Goal: Task Accomplishment & Management: Use online tool/utility

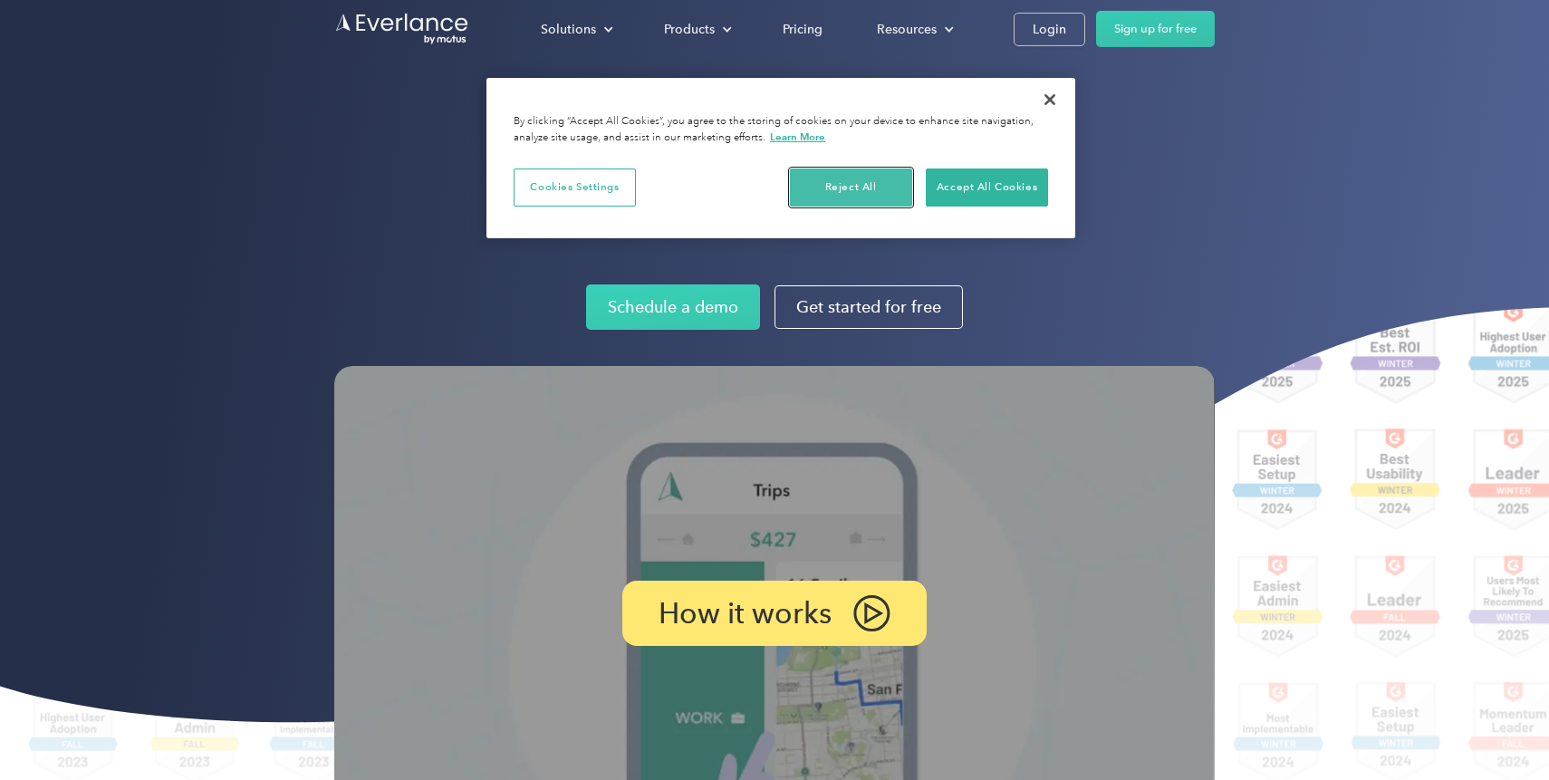
click at [844, 196] on button "Reject All" at bounding box center [851, 187] width 122 height 38
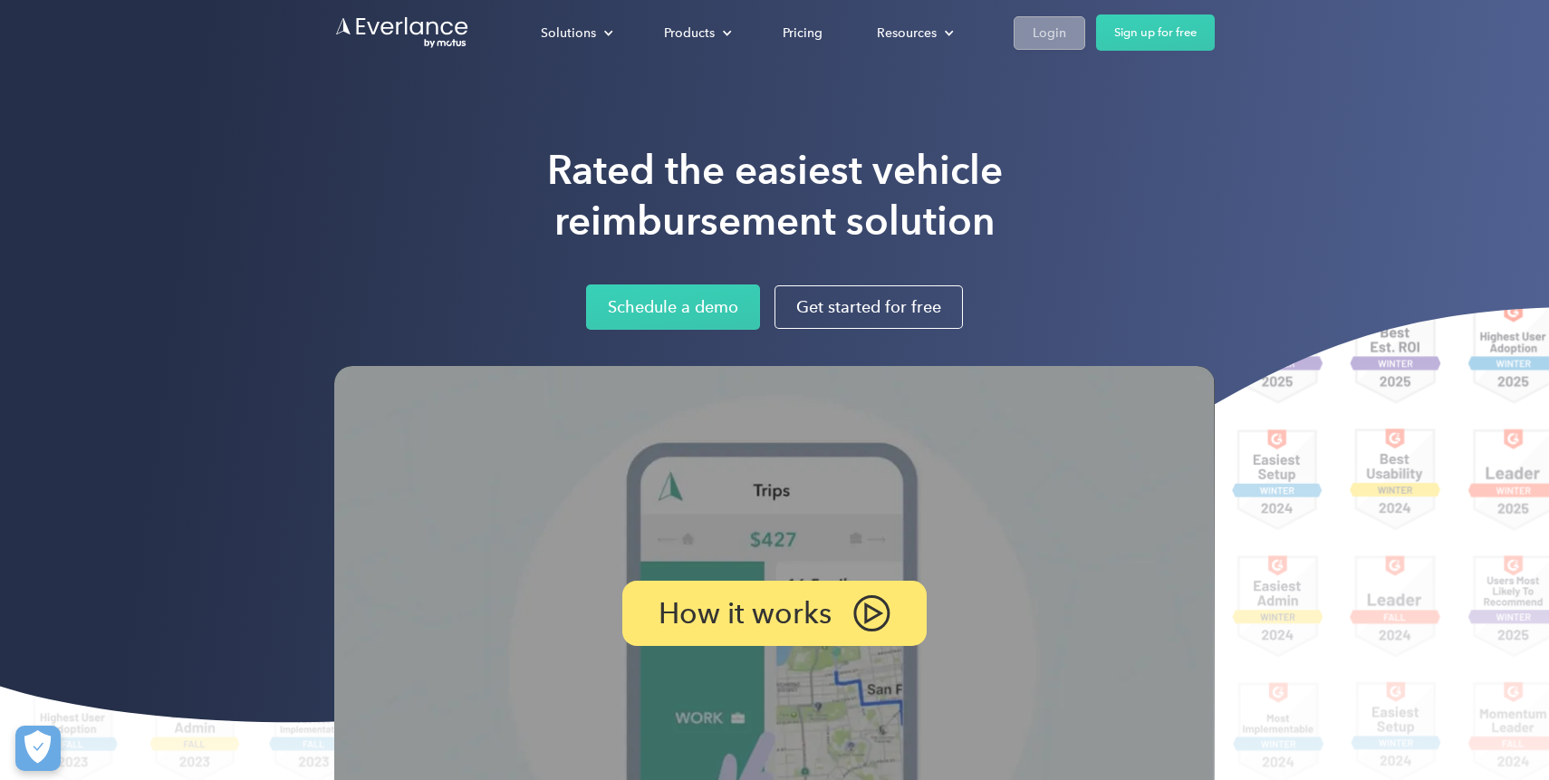
click at [1049, 38] on div "Login" at bounding box center [1050, 33] width 34 height 23
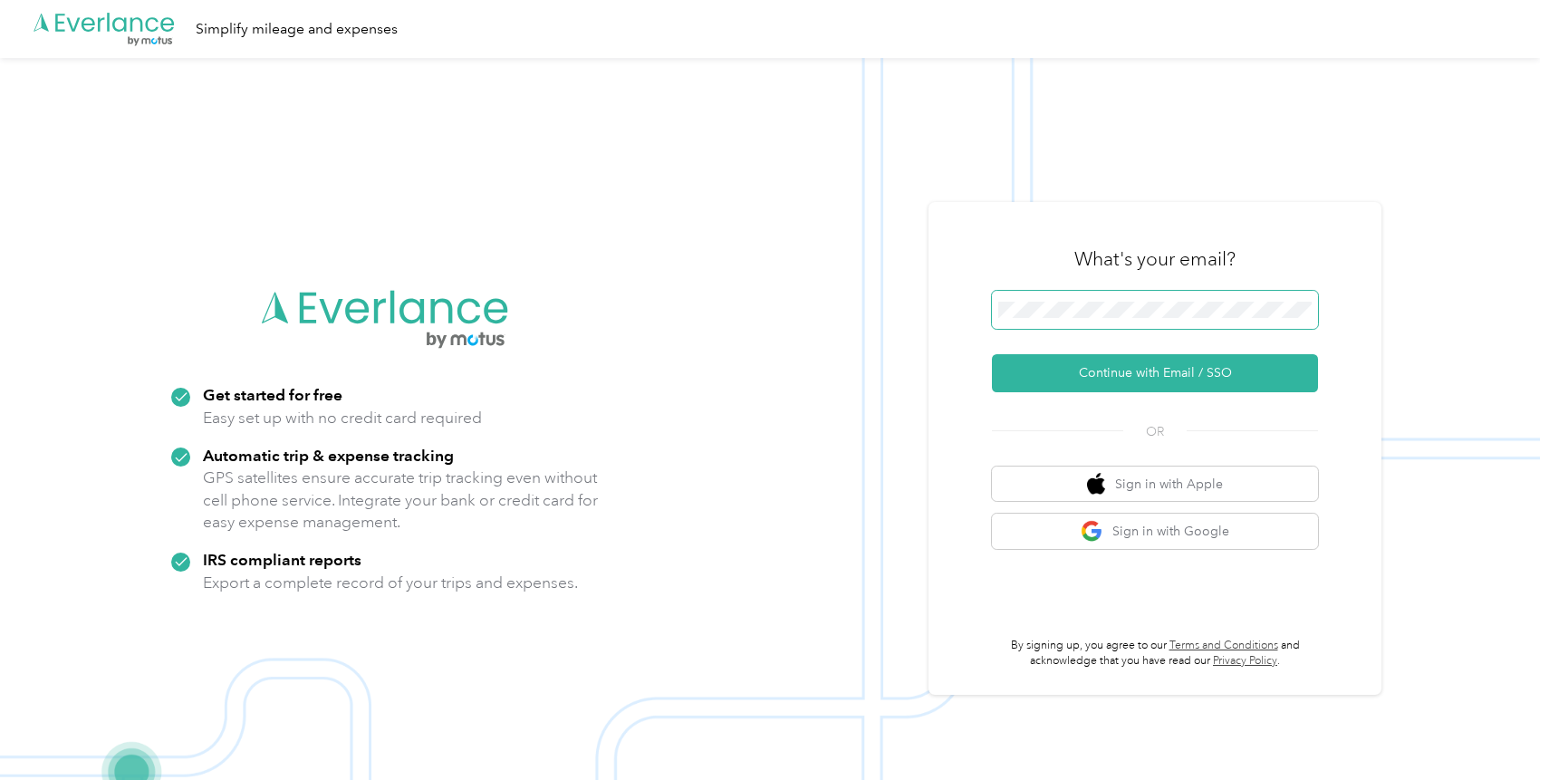
click at [992, 354] on button "Continue with Email / SSO" at bounding box center [1155, 373] width 326 height 38
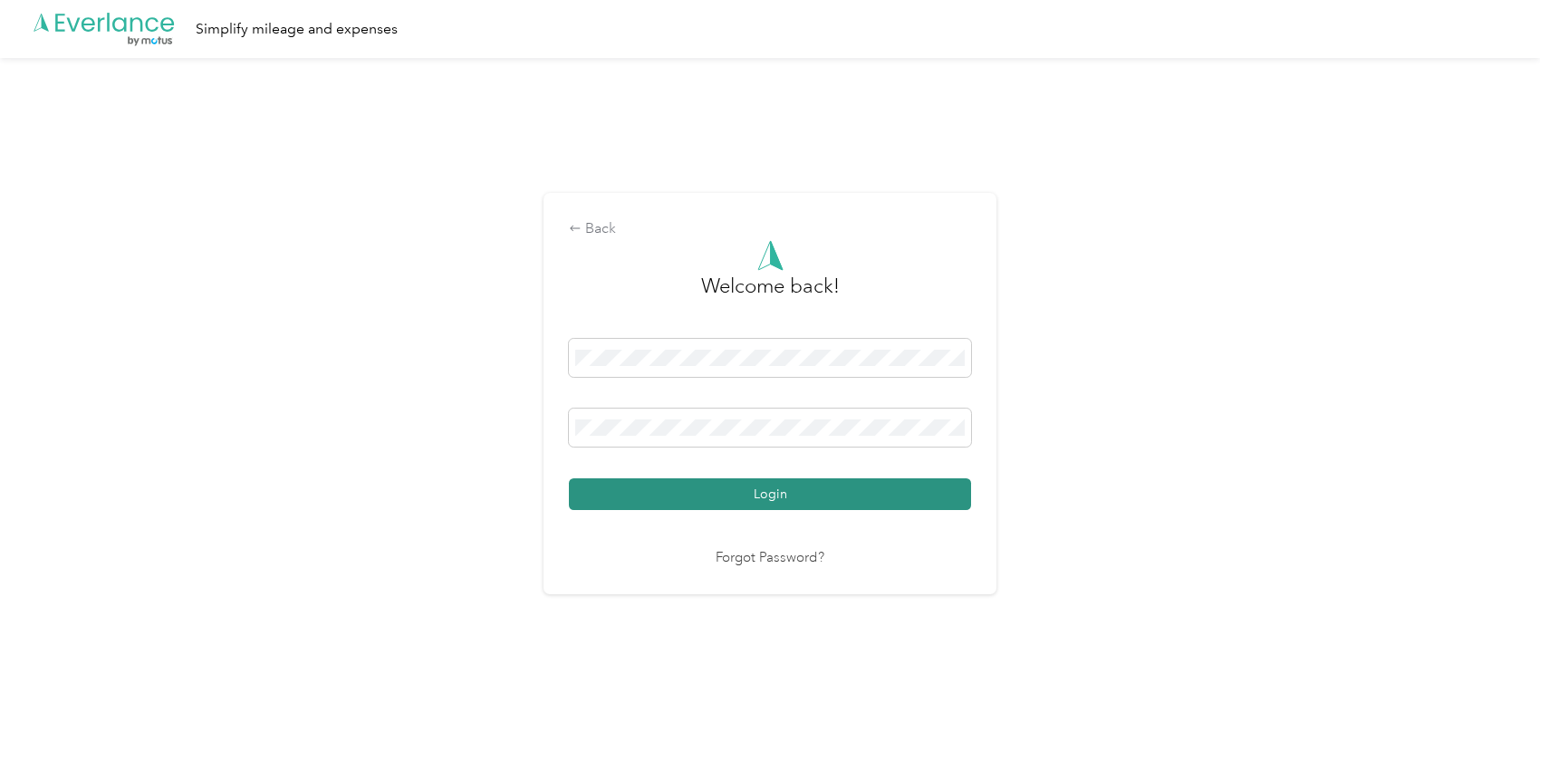
click at [791, 486] on button "Login" at bounding box center [770, 494] width 402 height 32
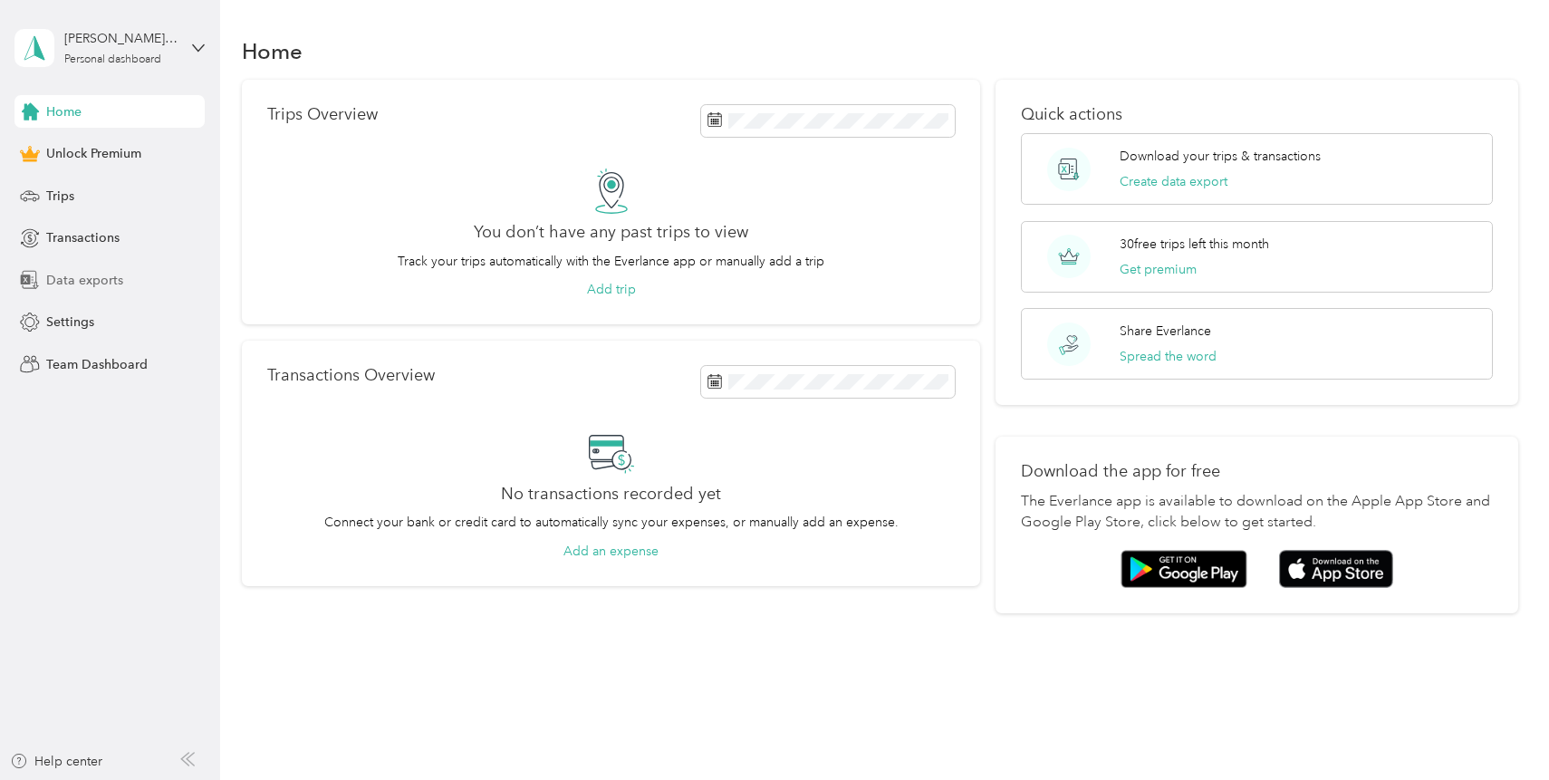
click at [102, 285] on span "Data exports" at bounding box center [84, 280] width 77 height 19
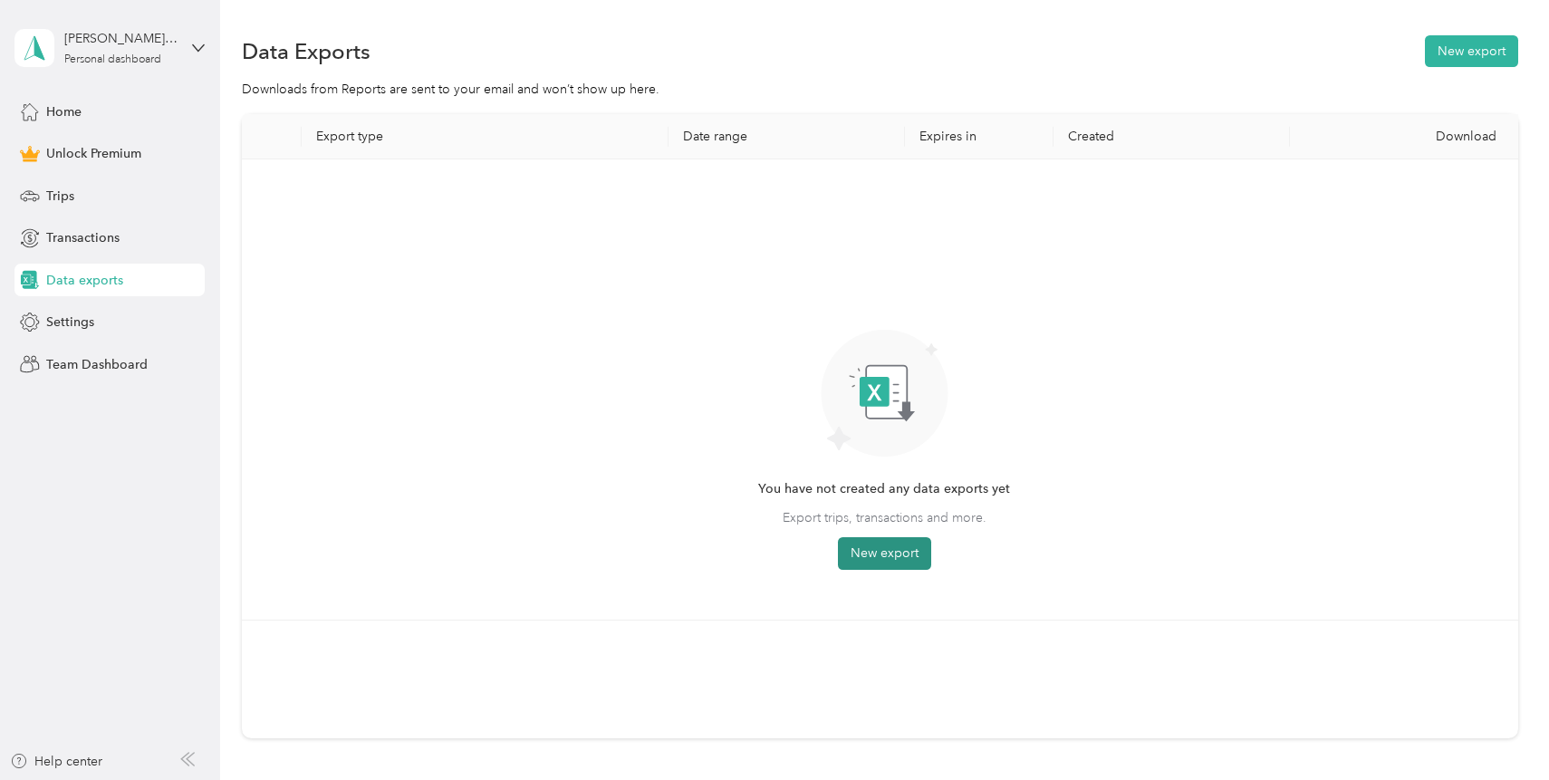
click at [904, 552] on button "New export" at bounding box center [884, 553] width 93 height 33
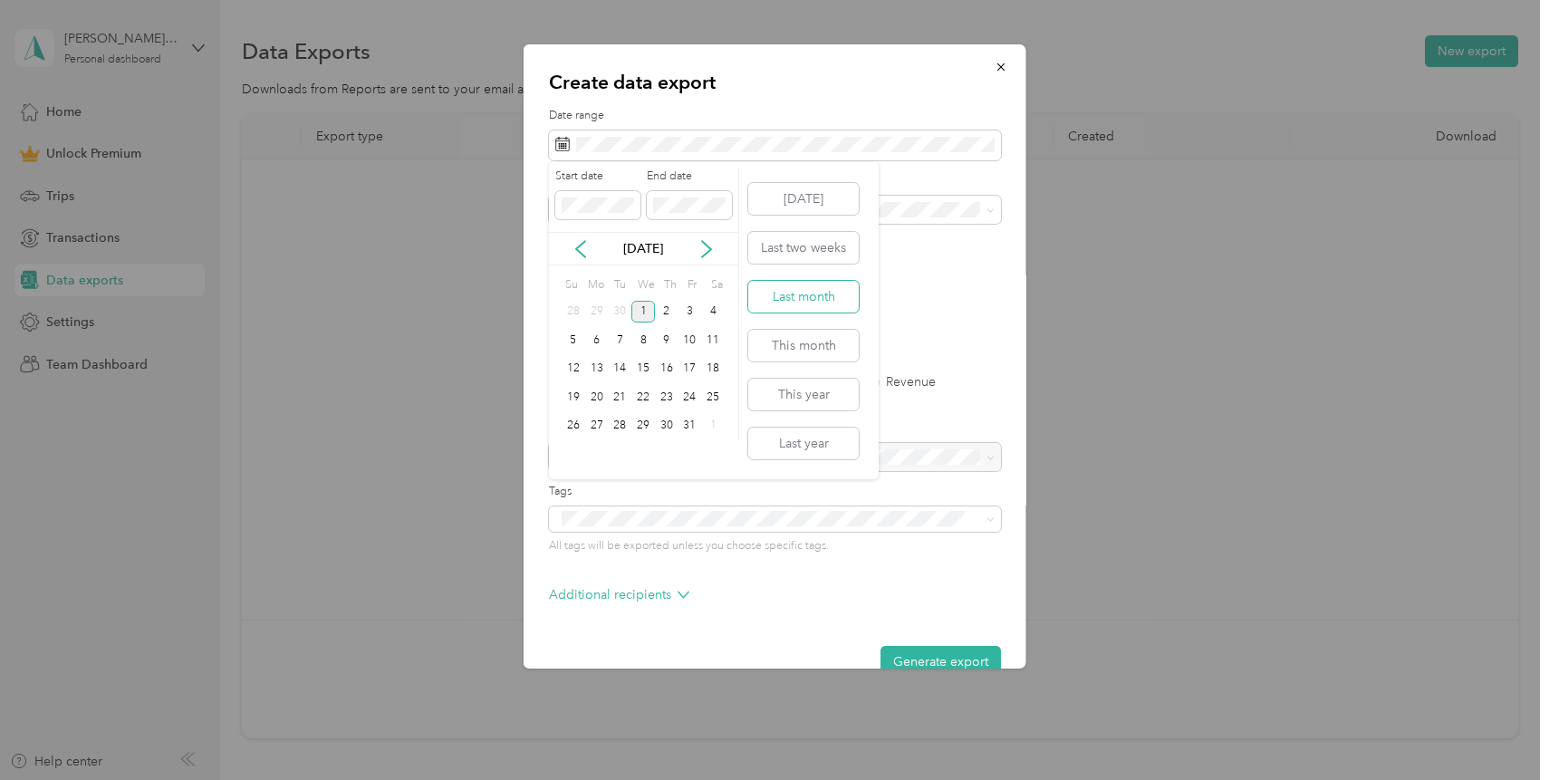
click at [820, 301] on button "Last month" at bounding box center [803, 297] width 111 height 32
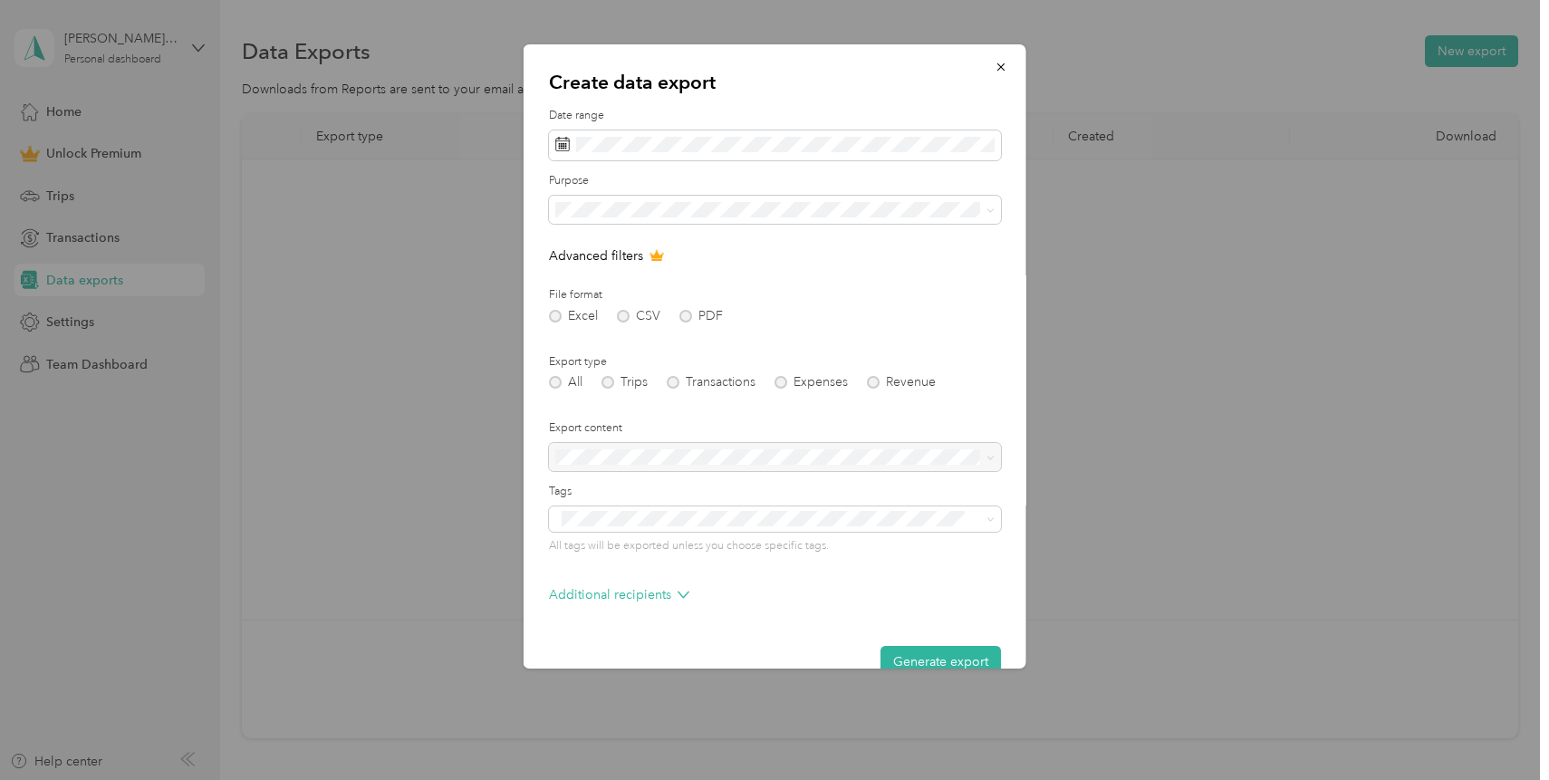
click at [681, 316] on div "Excel CSV PDF" at bounding box center [775, 316] width 452 height 13
click at [685, 313] on div "Excel CSV PDF" at bounding box center [775, 316] width 452 height 13
click at [592, 235] on div "All" at bounding box center [775, 233] width 427 height 19
click at [680, 317] on div "Excel CSV PDF" at bounding box center [775, 316] width 452 height 13
click at [726, 460] on div at bounding box center [775, 457] width 452 height 29
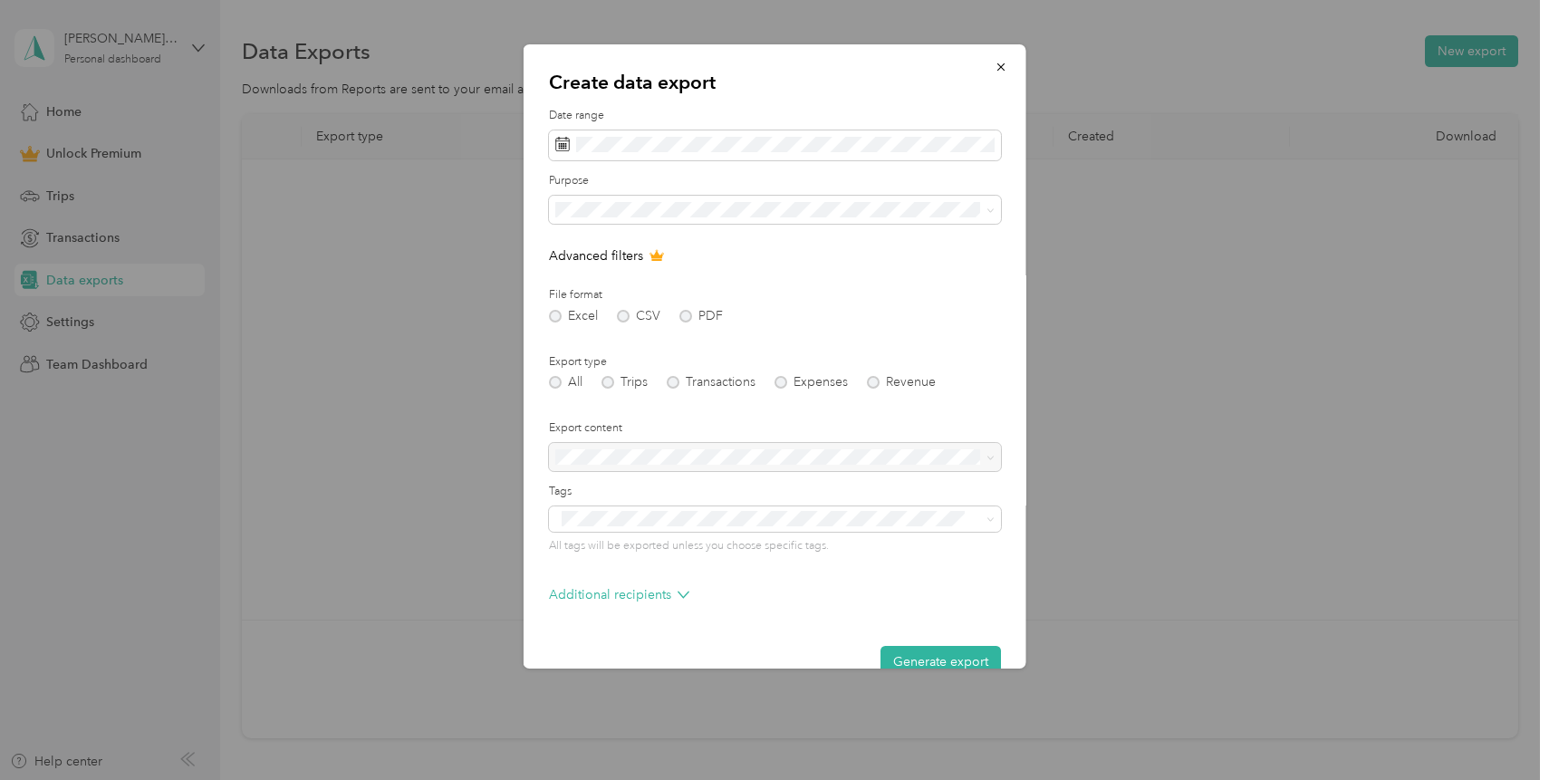
click at [556, 312] on div "Excel CSV PDF" at bounding box center [775, 316] width 452 height 13
click at [584, 268] on span "Work" at bounding box center [577, 268] width 31 height 15
click at [683, 316] on div "Excel CSV PDF" at bounding box center [775, 316] width 452 height 13
click at [593, 235] on div "All" at bounding box center [775, 241] width 427 height 19
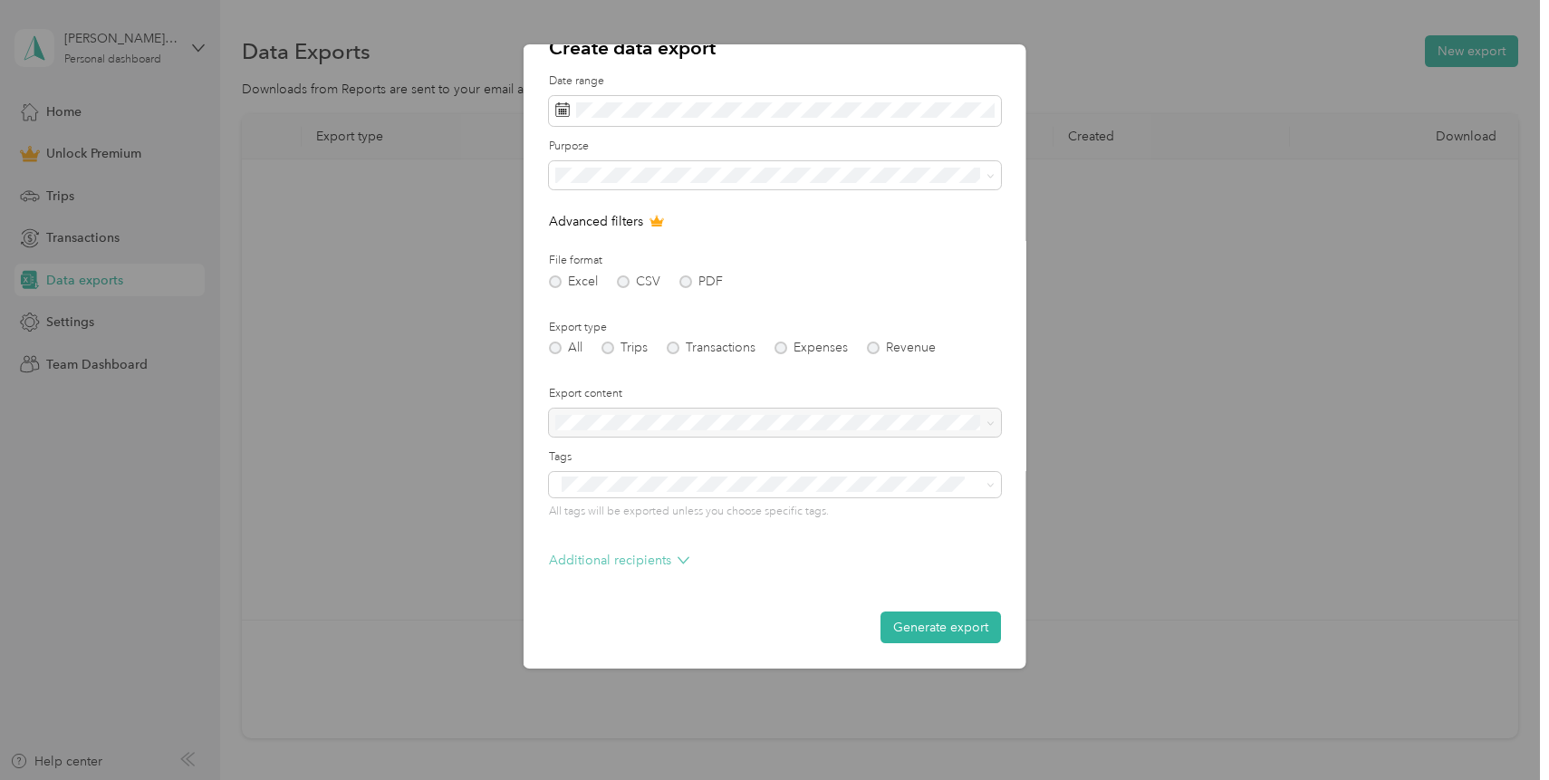
click at [621, 557] on p "Additional recipients" at bounding box center [619, 560] width 140 height 19
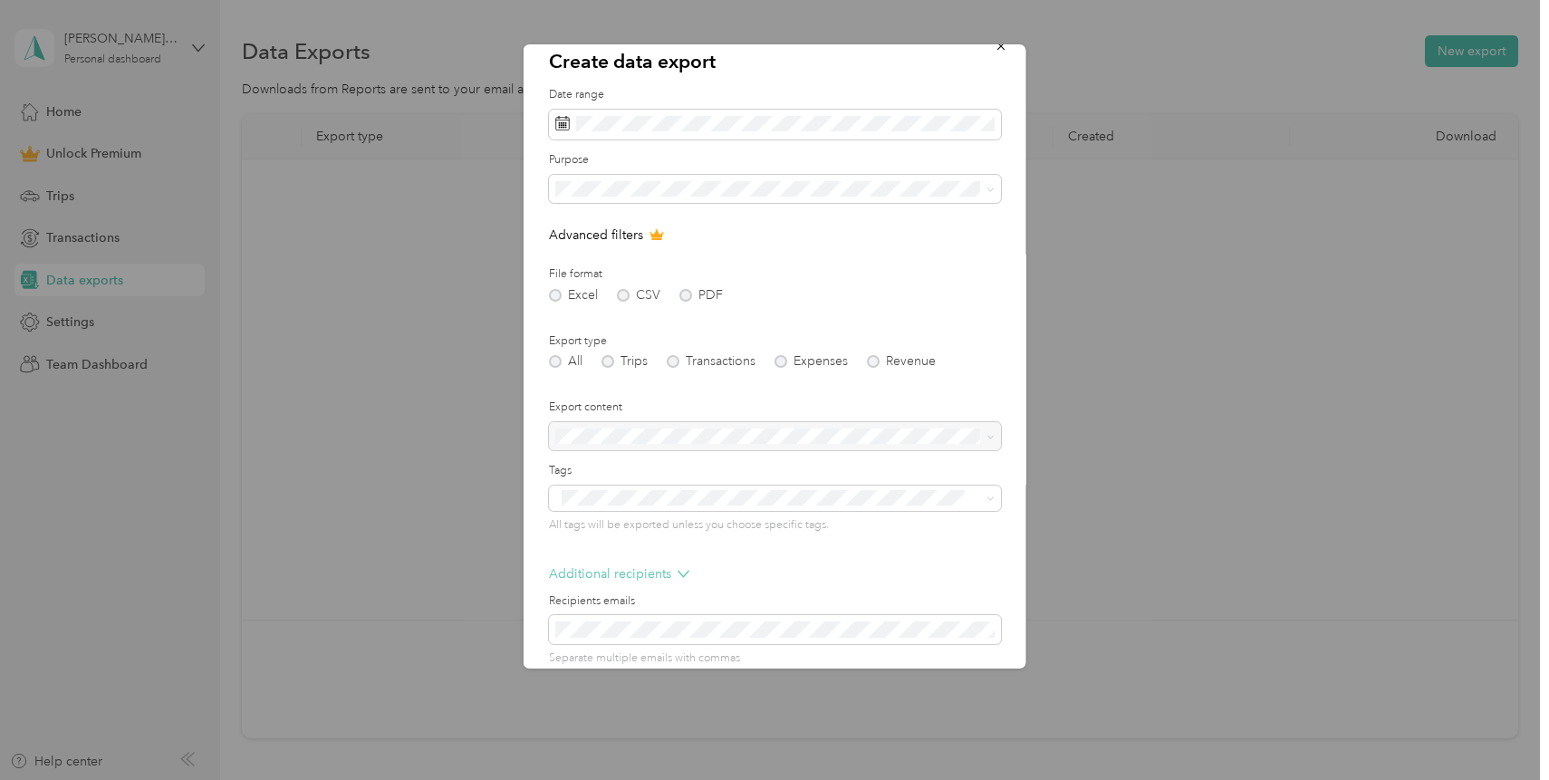
scroll to position [0, 0]
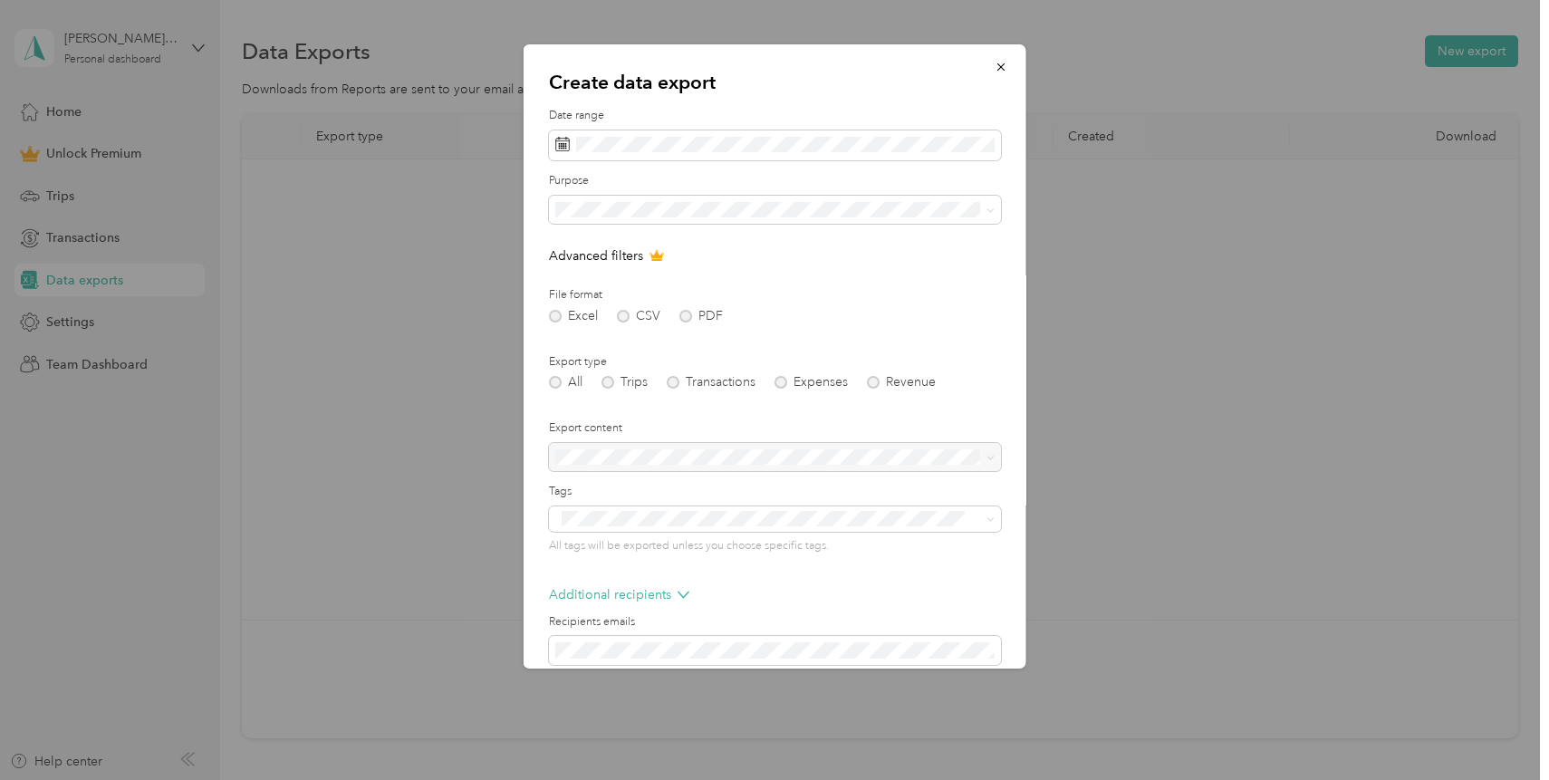
click at [684, 313] on div "Excel CSV PDF" at bounding box center [775, 316] width 452 height 13
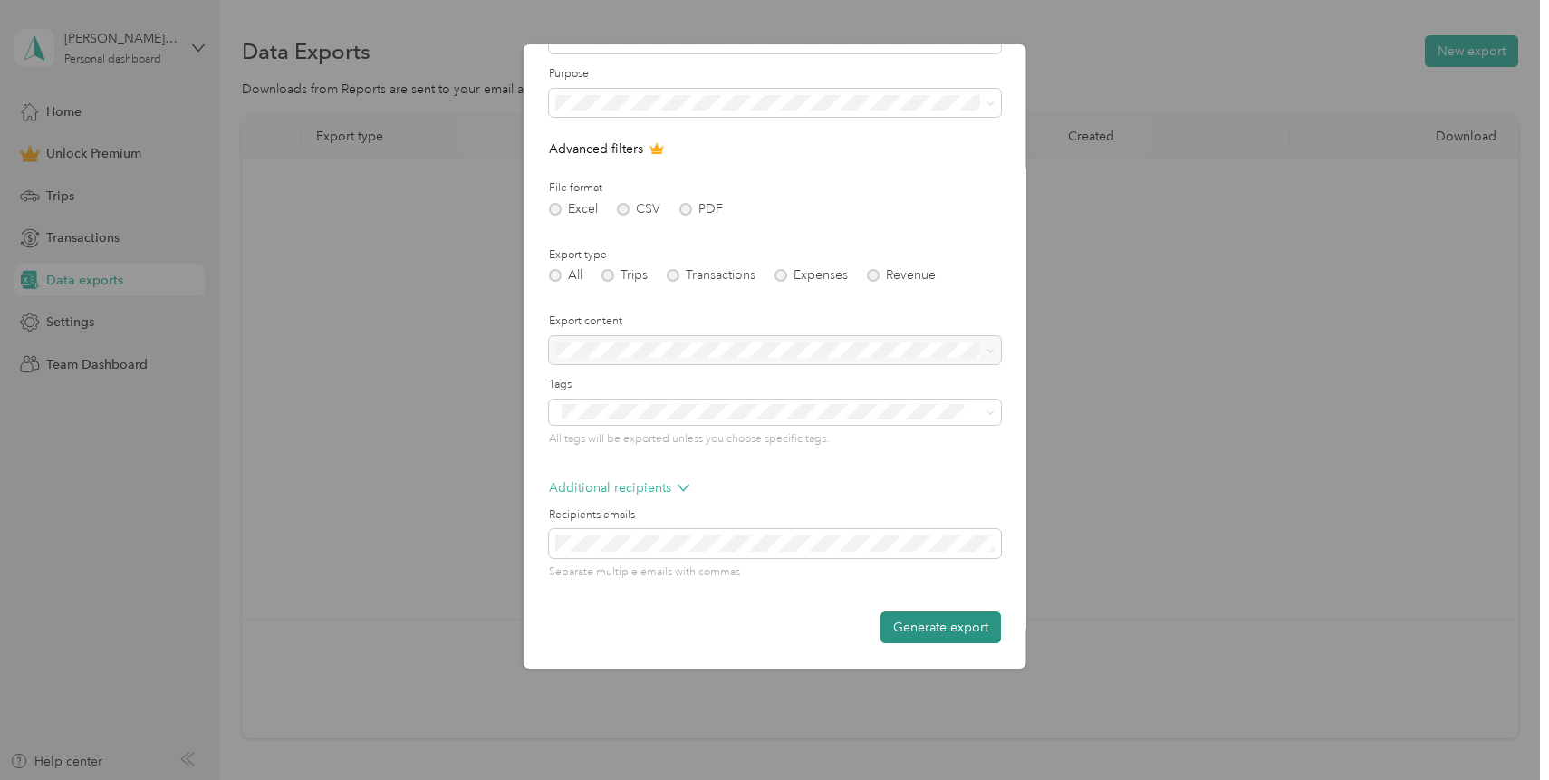
click at [947, 614] on button "Generate export" at bounding box center [941, 627] width 120 height 32
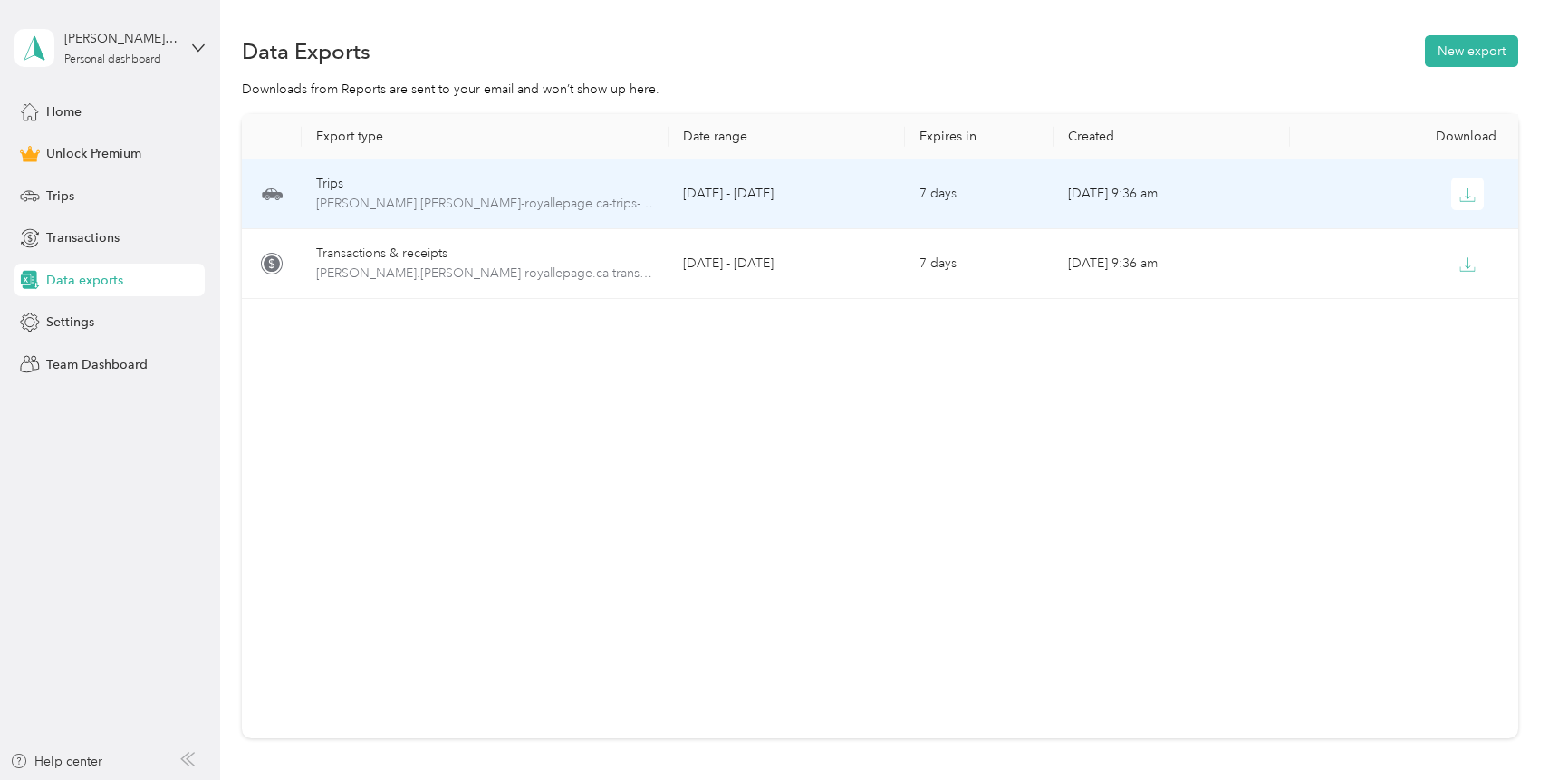
click at [769, 192] on td "[DATE] - [DATE]" at bounding box center [787, 194] width 236 height 70
click at [1468, 188] on icon "button" at bounding box center [1468, 193] width 5 height 11
